Goal: Information Seeking & Learning: Learn about a topic

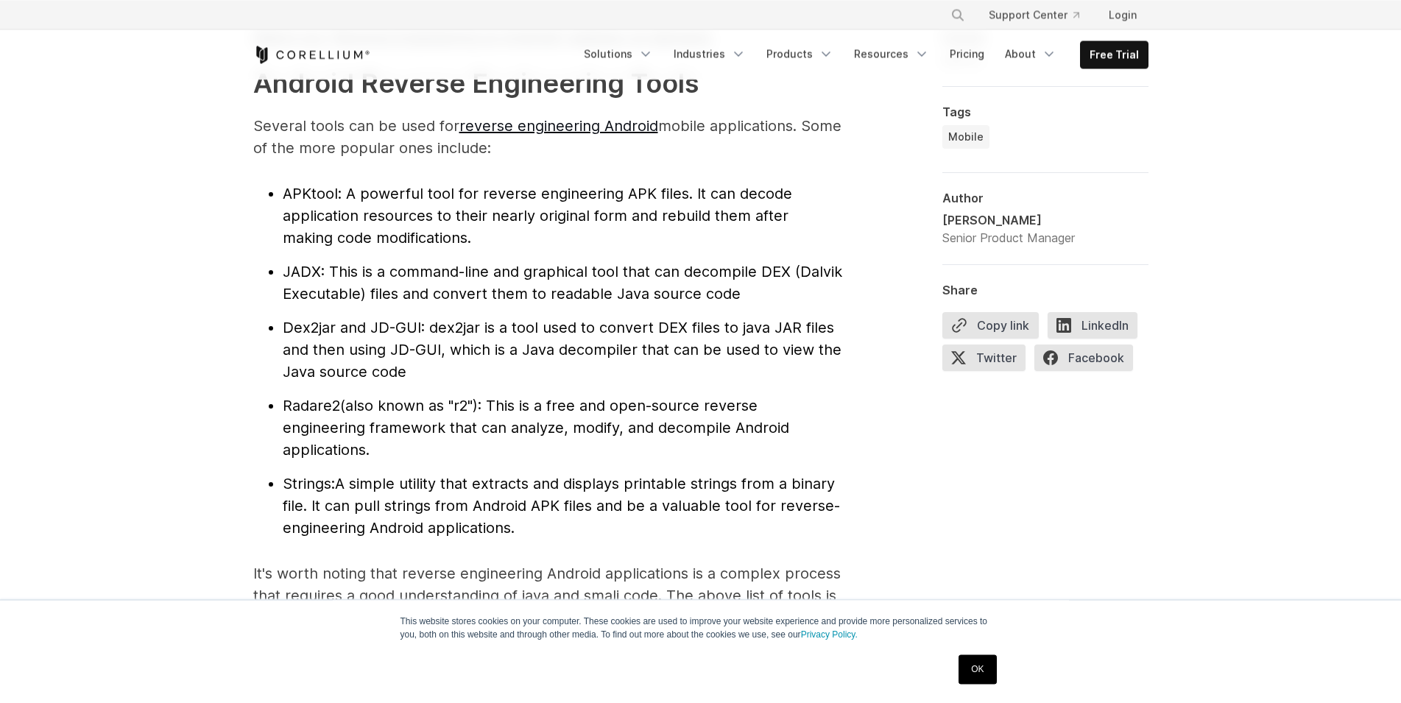
scroll to position [1577, 0]
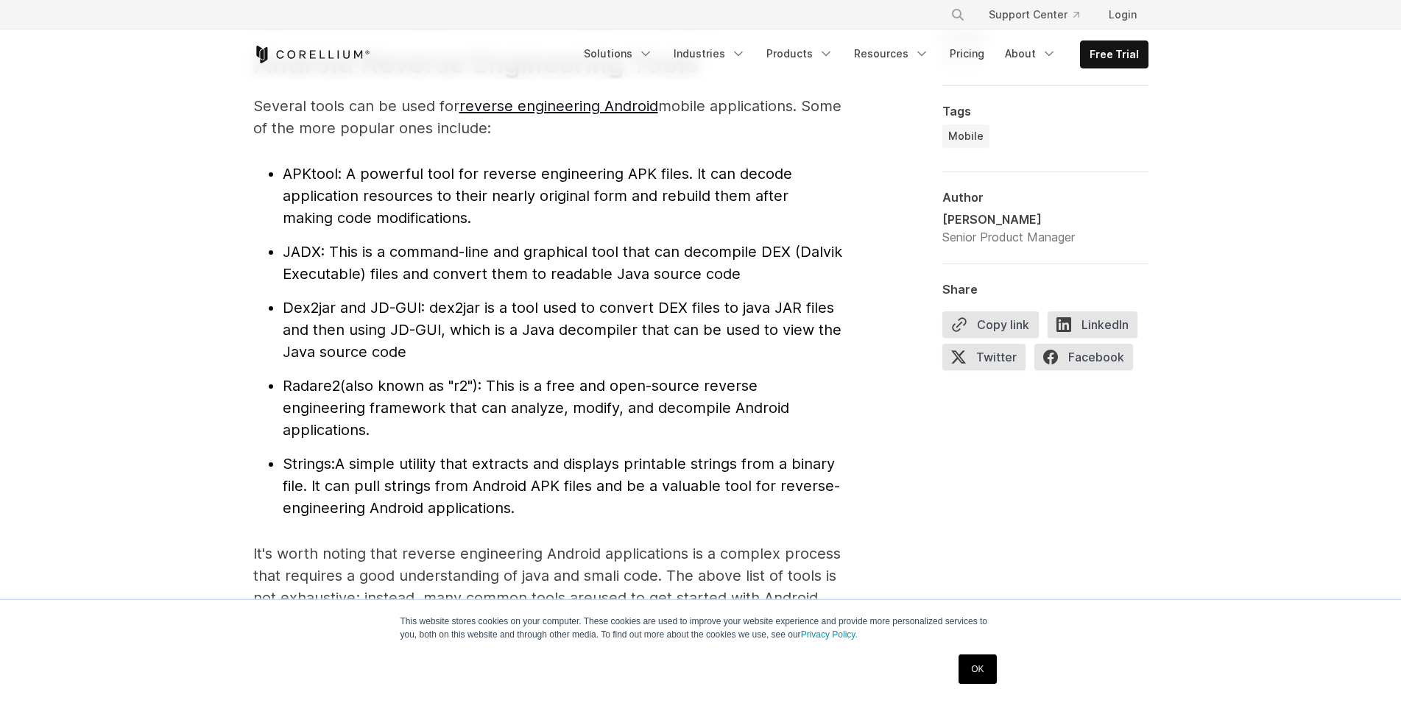
click at [299, 185] on li "APKtool : A powerful tool for reverse engineering APK files. It can decode appl…" at bounding box center [562, 196] width 559 height 66
click at [300, 185] on li "APKtool : A powerful tool for reverse engineering APK files. It can decode appl…" at bounding box center [562, 196] width 559 height 66
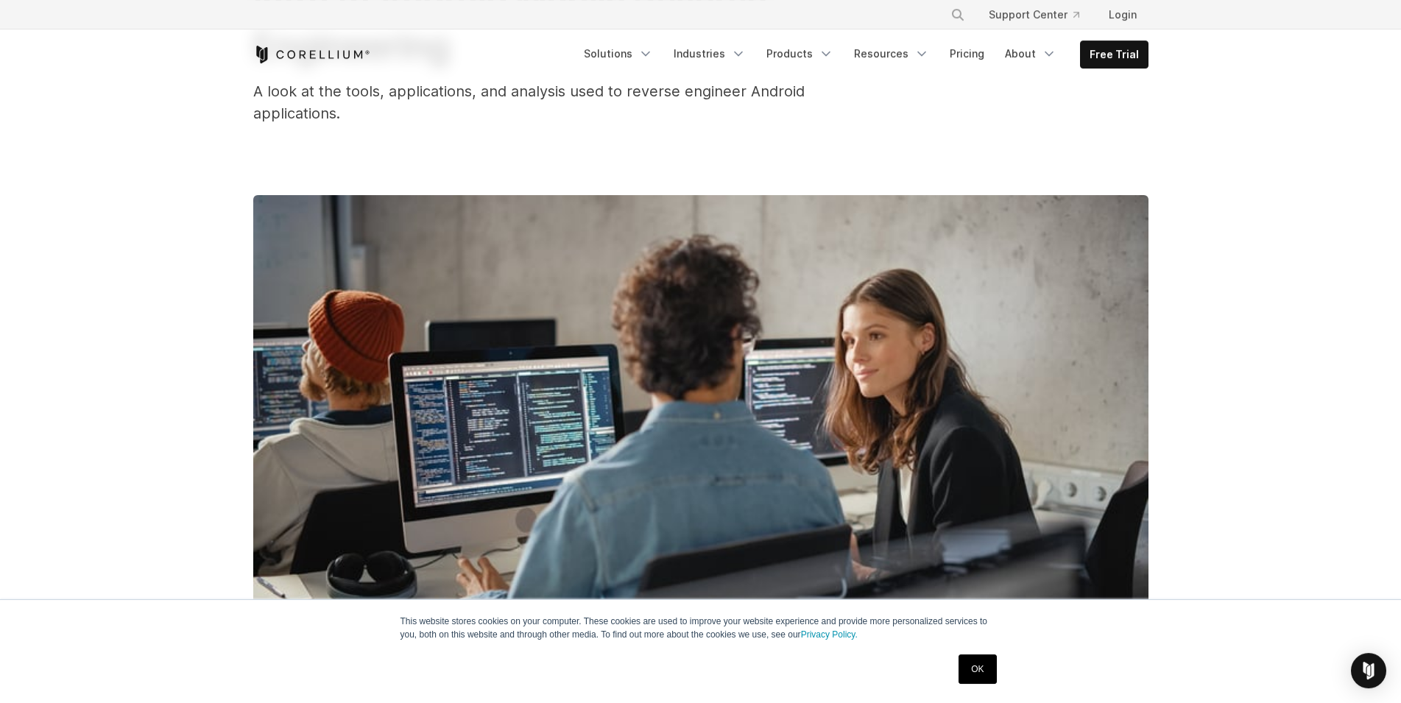
scroll to position [0, 0]
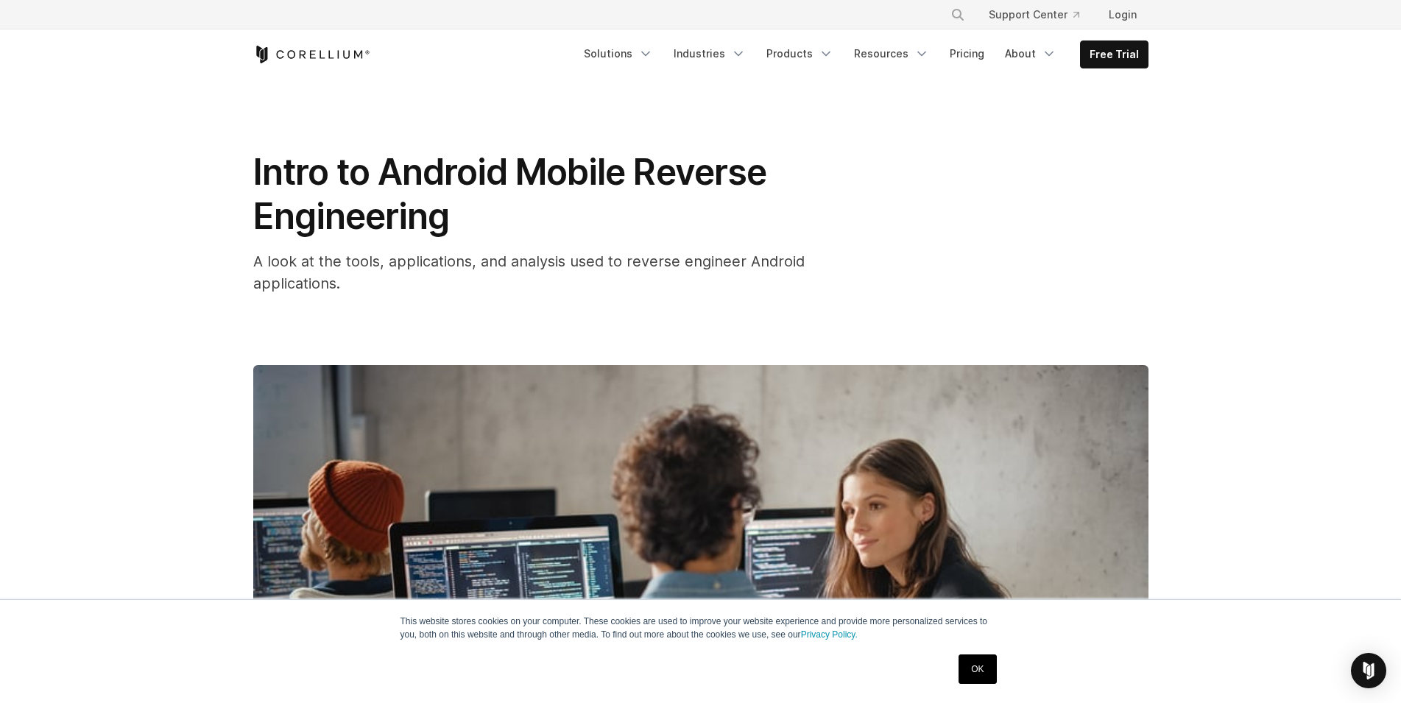
click at [500, 220] on h1 "Intro to Android Mobile Reverse Engineering" at bounding box center [547, 194] width 589 height 88
click at [484, 236] on h1 "Intro to Android Mobile Reverse Engineering" at bounding box center [547, 194] width 589 height 88
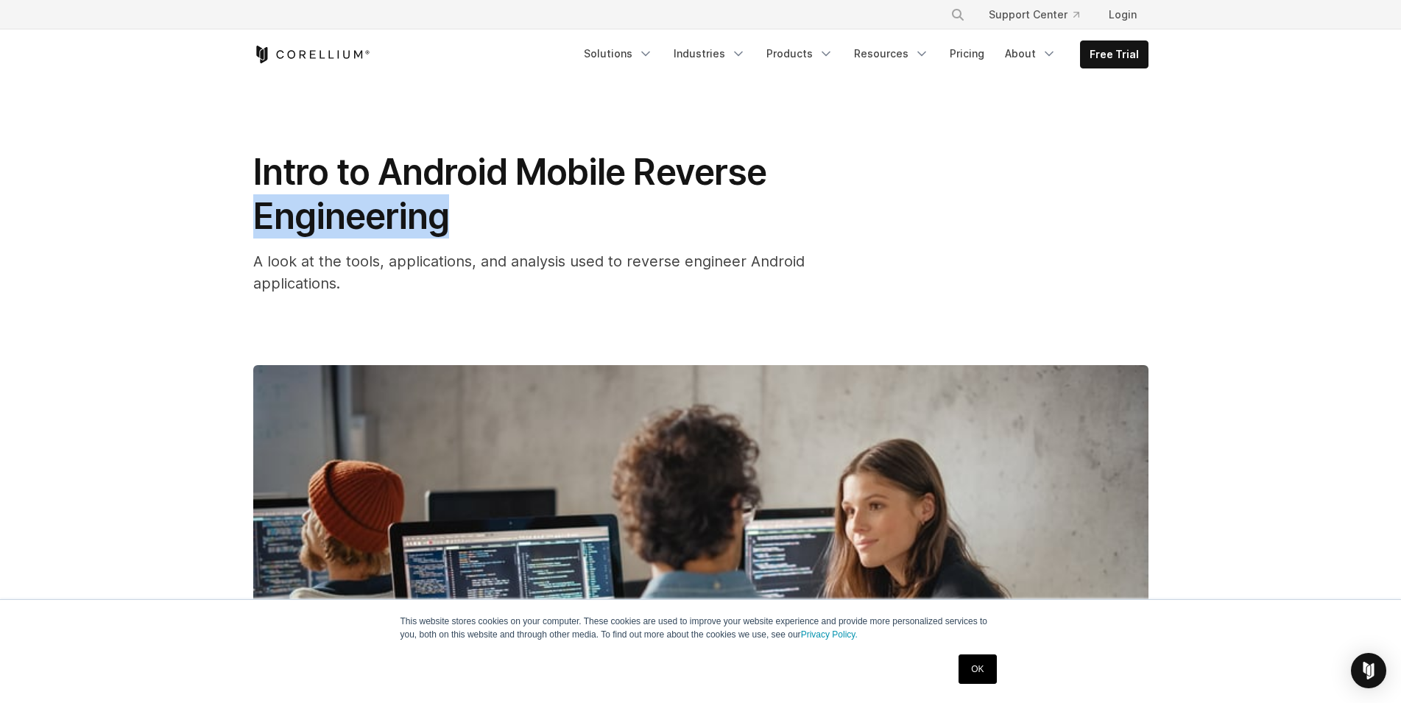
click at [484, 236] on h1 "Intro to Android Mobile Reverse Engineering" at bounding box center [547, 194] width 589 height 88
click at [579, 242] on div "Intro to Android Mobile Reverse Engineering A look at the tools, applications, …" at bounding box center [547, 222] width 589 height 144
click at [523, 274] on div "A look at the tools, applications, and analysis used to reverse engineer Androi…" at bounding box center [547, 272] width 589 height 44
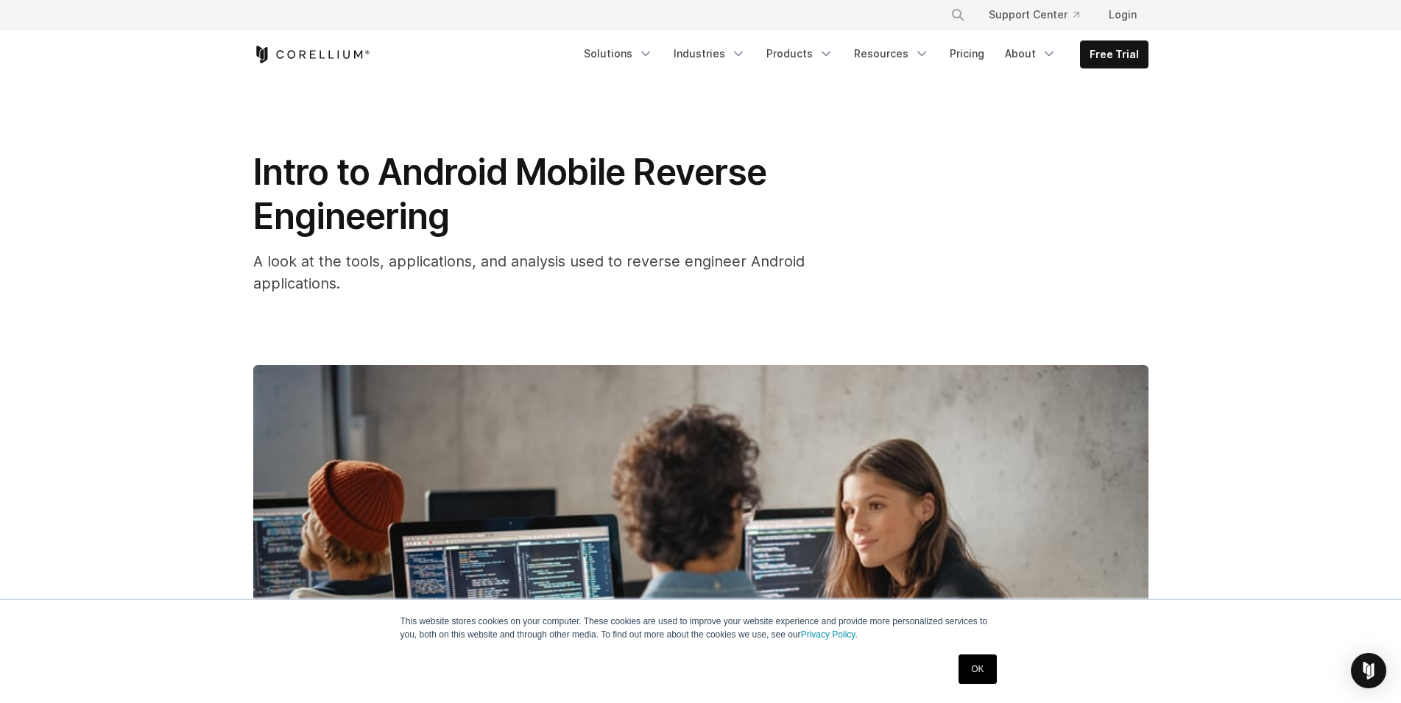
click at [523, 274] on div "A look at the tools, applications, and analysis used to reverse engineer Androi…" at bounding box center [547, 272] width 589 height 44
click at [572, 265] on span "A look at the tools, applications, and analysis used to reverse engineer Androi…" at bounding box center [528, 272] width 551 height 40
